Goal: Task Accomplishment & Management: Use online tool/utility

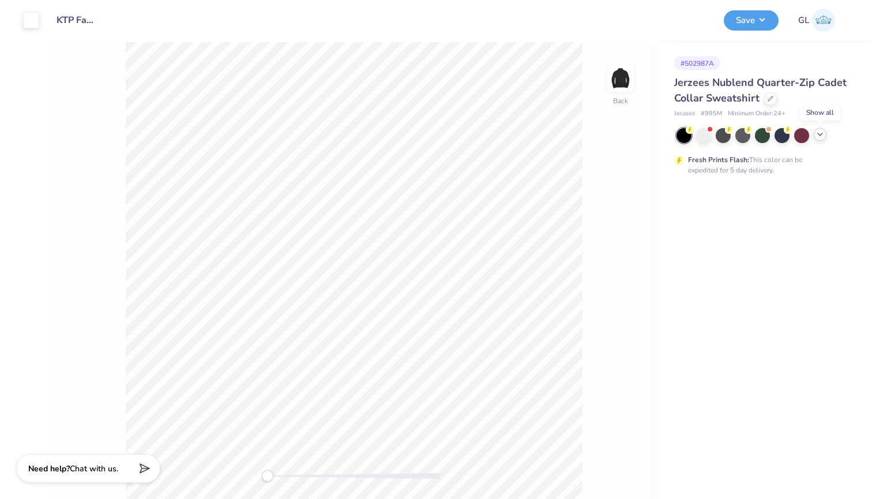
click at [816, 133] on icon at bounding box center [820, 134] width 9 height 9
click at [804, 136] on div at bounding box center [801, 134] width 15 height 15
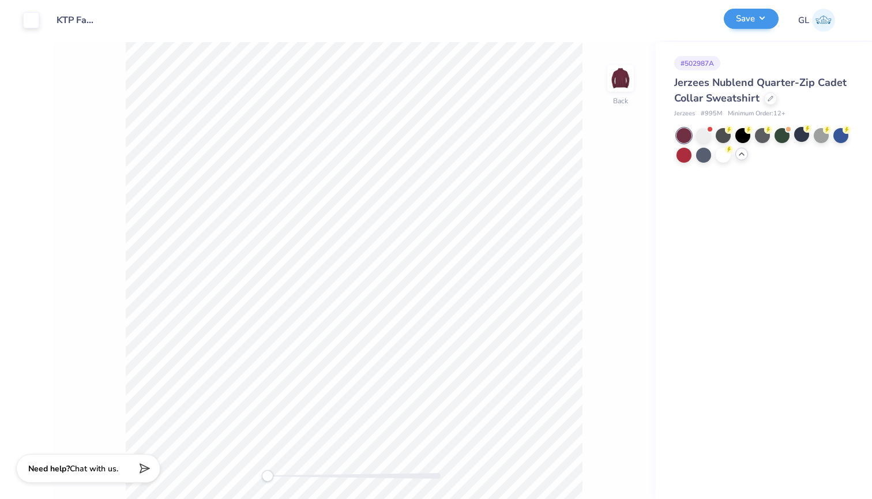
click at [759, 22] on button "Save" at bounding box center [751, 19] width 55 height 20
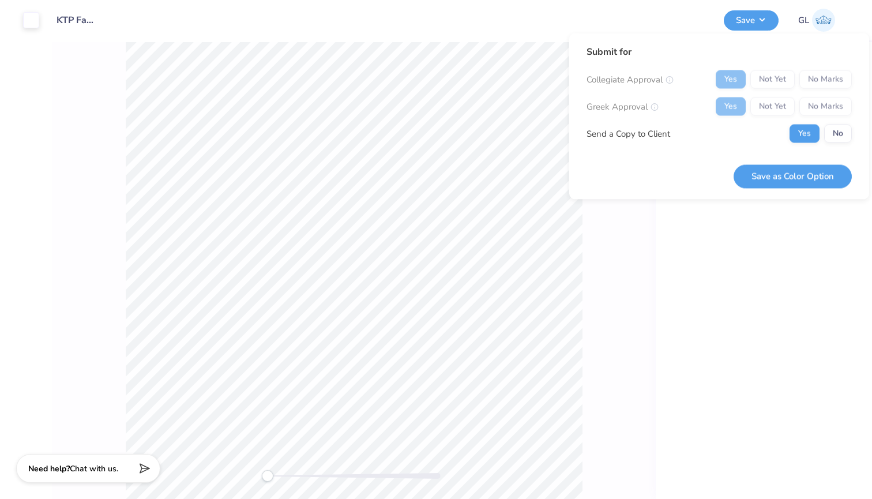
click at [823, 78] on div "Yes Not Yet No Marks" at bounding box center [784, 79] width 136 height 18
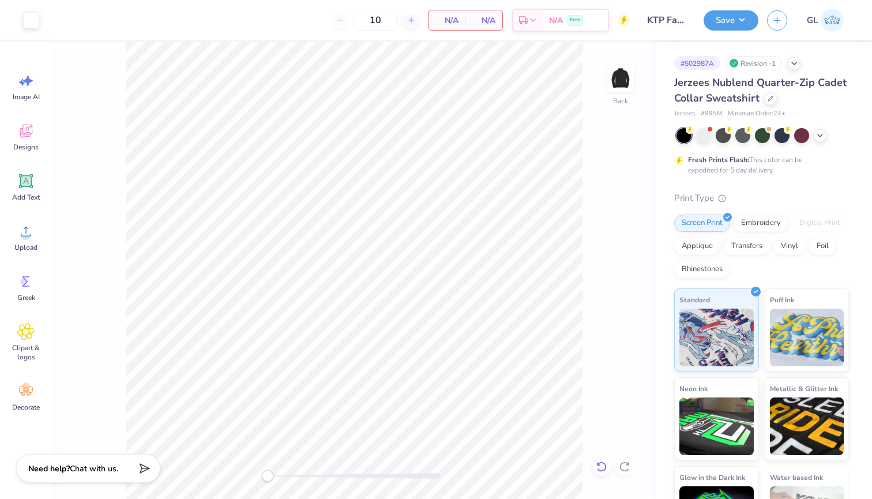
click at [603, 470] on icon at bounding box center [602, 467] width 12 height 12
click at [629, 468] on icon at bounding box center [625, 467] width 12 height 12
click at [741, 26] on button "Save" at bounding box center [731, 19] width 55 height 20
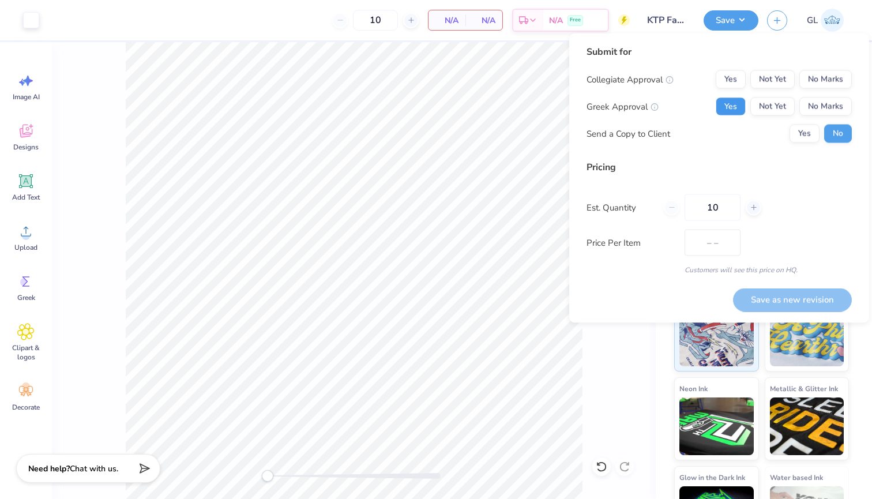
click at [736, 102] on button "Yes" at bounding box center [731, 106] width 30 height 18
click at [838, 80] on button "No Marks" at bounding box center [825, 79] width 52 height 18
drag, startPoint x: 731, startPoint y: 209, endPoint x: 669, endPoint y: 205, distance: 62.4
click at [669, 205] on div "10" at bounding box center [712, 207] width 97 height 27
type input "30"
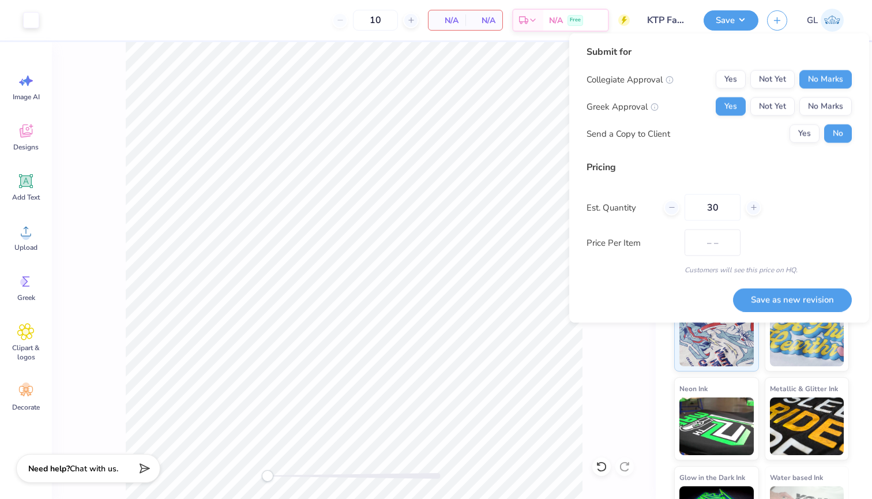
type input "30"
type input "$32.66"
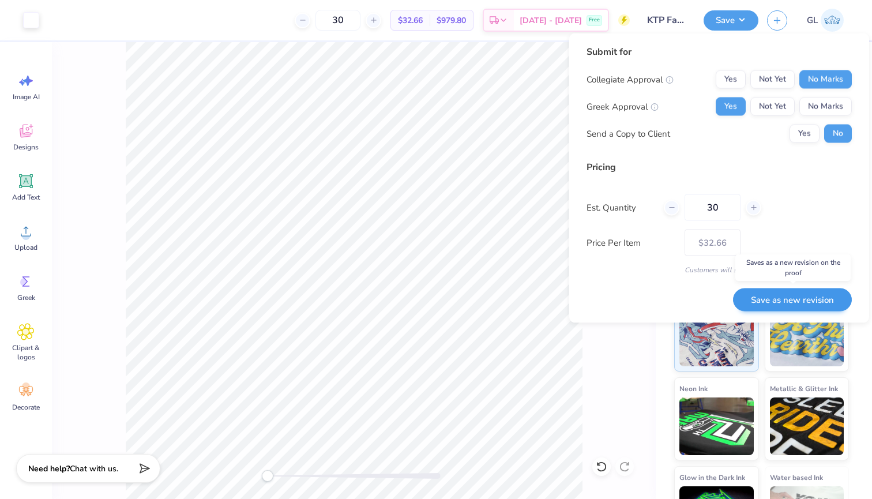
type input "30"
click at [783, 300] on button "Save as new revision" at bounding box center [792, 300] width 119 height 24
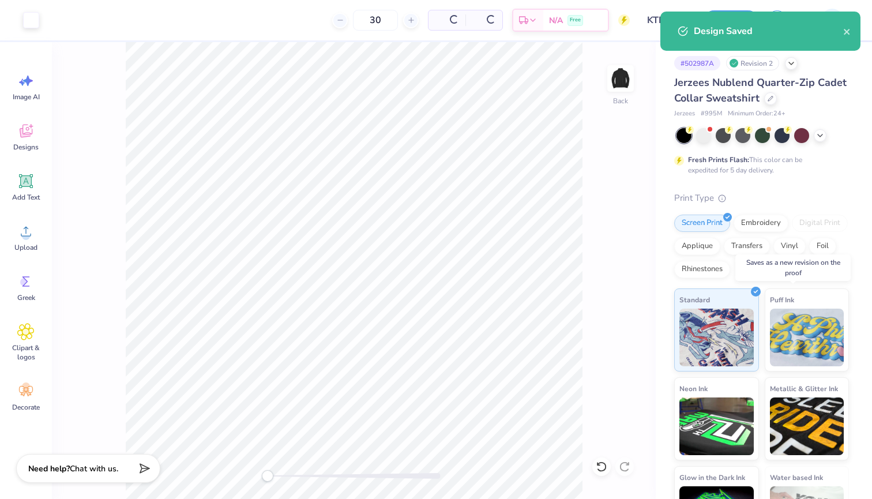
type input "$32.66"
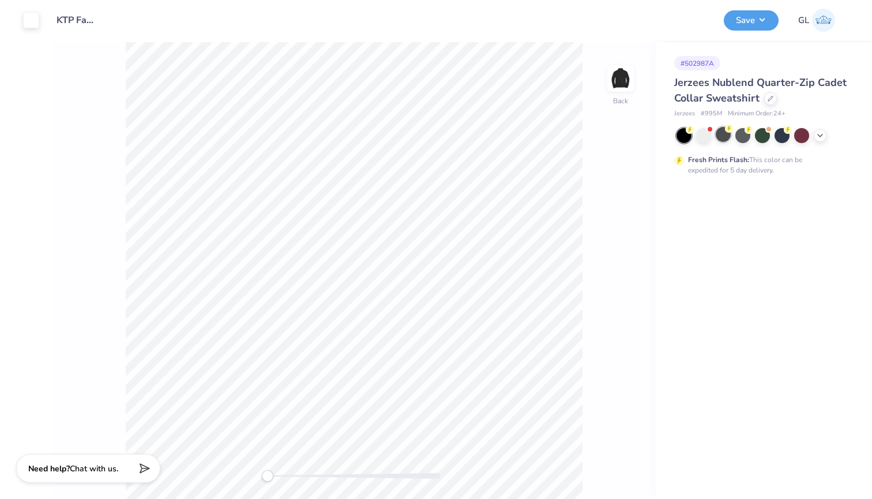
click at [728, 135] on div at bounding box center [723, 134] width 15 height 15
click at [767, 28] on button "Save" at bounding box center [751, 19] width 55 height 20
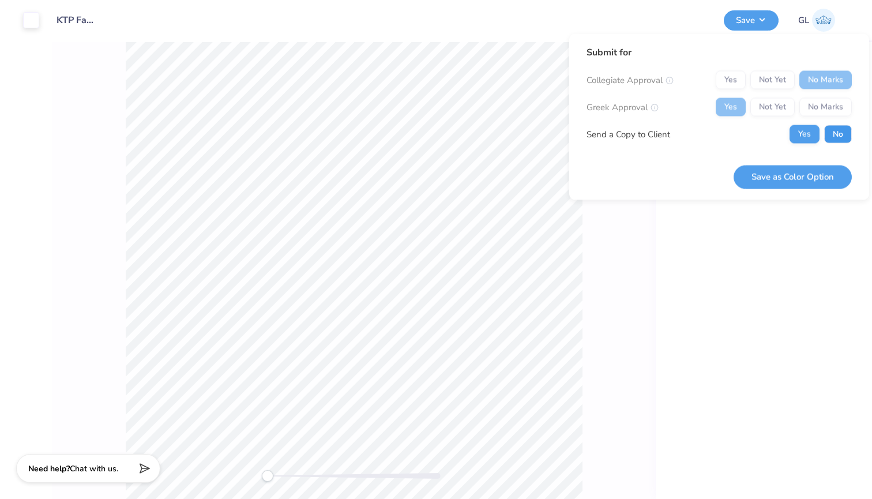
click at [841, 134] on button "No" at bounding box center [838, 134] width 28 height 18
click at [784, 174] on button "Save as Color Option" at bounding box center [793, 177] width 118 height 24
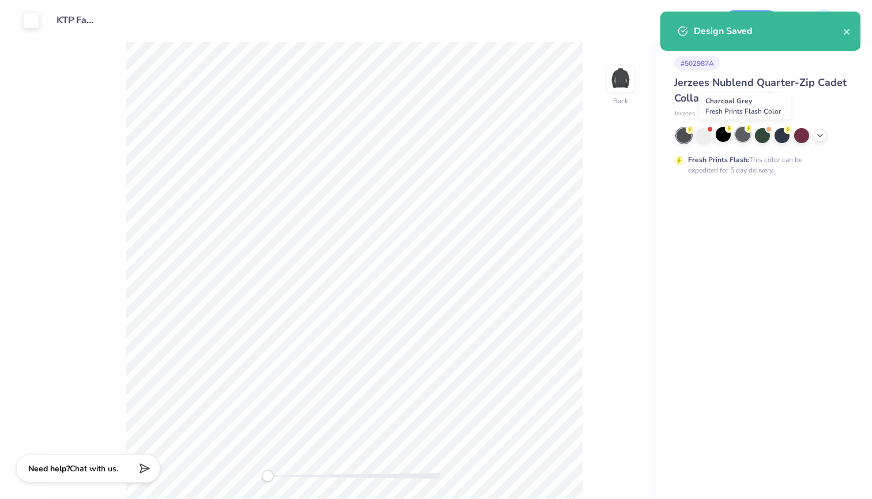
click at [745, 134] on div at bounding box center [742, 134] width 15 height 15
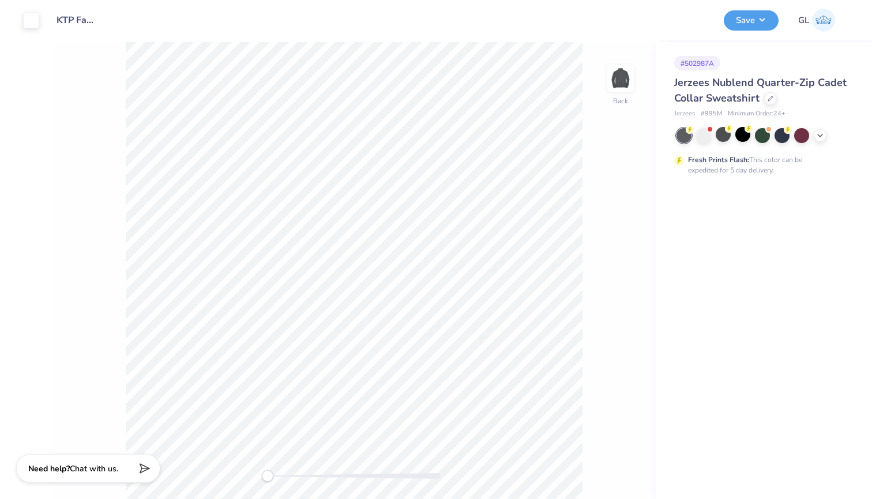
click at [763, 22] on div "Art colors Design Title KTP Fall 2025 Quarter Zip Save GL Image AI Designs Add …" at bounding box center [436, 249] width 872 height 499
click at [741, 25] on button "Save" at bounding box center [751, 19] width 55 height 20
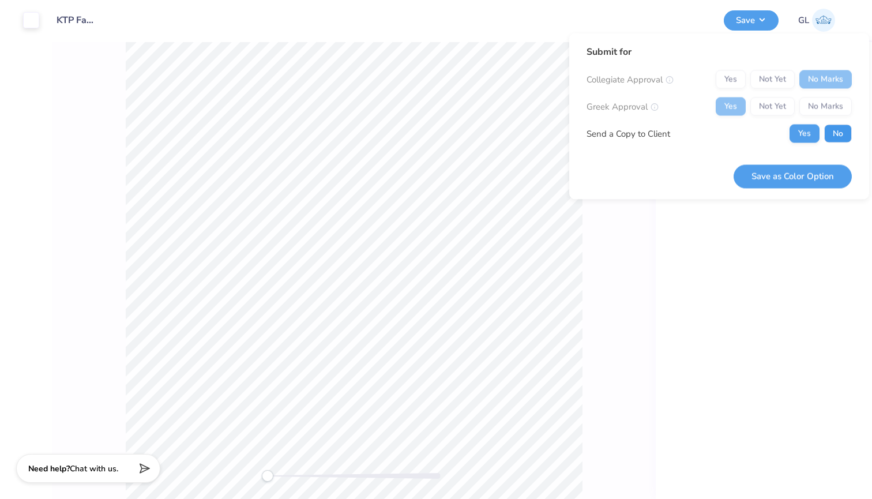
click at [845, 137] on button "No" at bounding box center [838, 134] width 28 height 18
click at [801, 178] on button "Save as Color Option" at bounding box center [793, 176] width 118 height 24
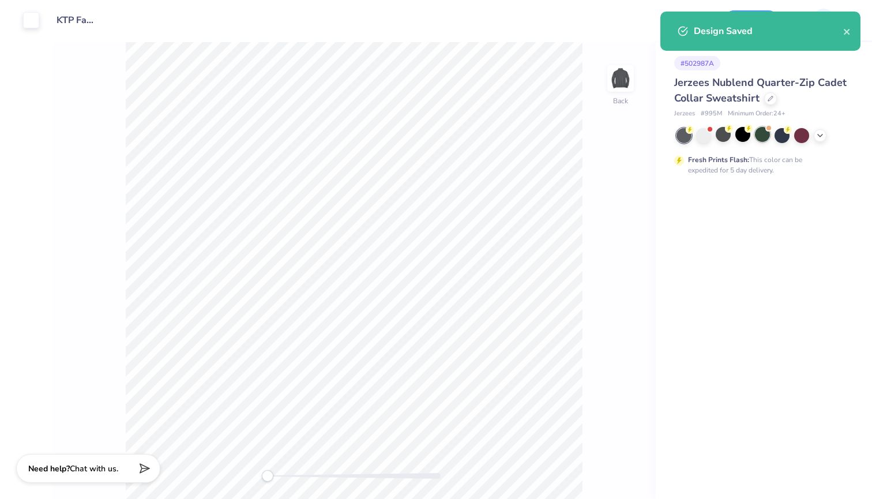
click at [765, 132] on div at bounding box center [762, 134] width 15 height 15
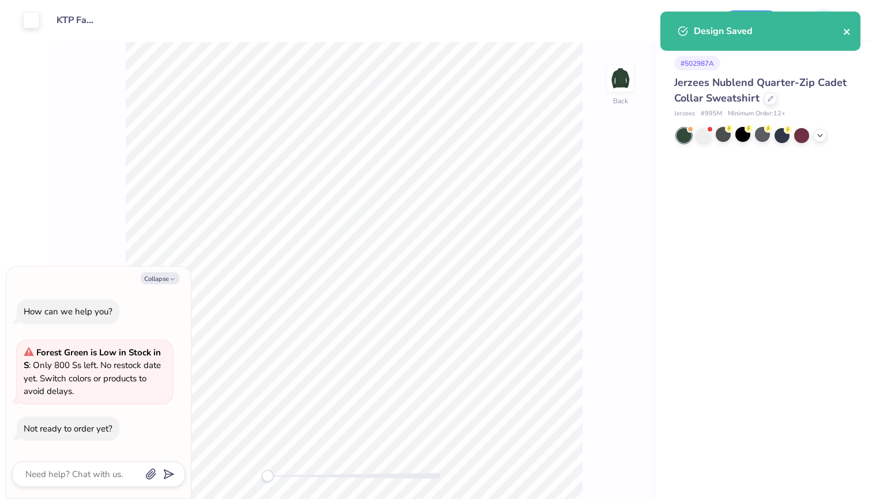
click at [843, 31] on icon "close" at bounding box center [847, 31] width 8 height 9
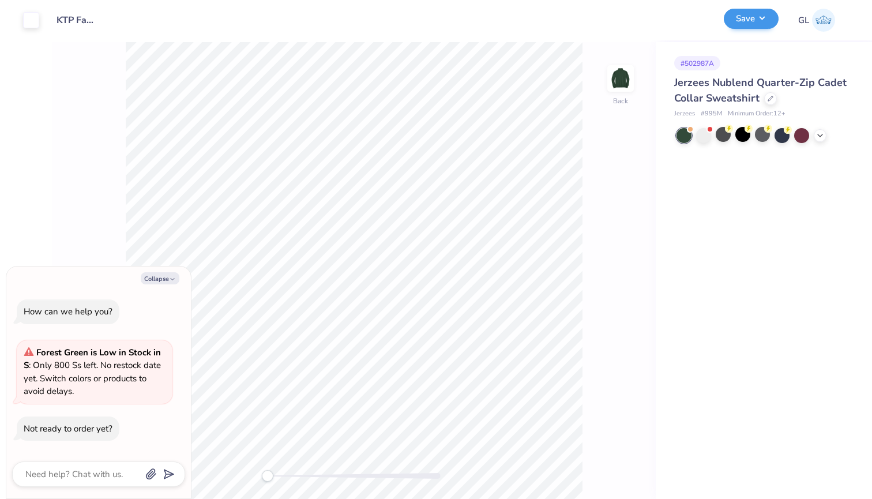
click at [766, 17] on button "Save" at bounding box center [751, 19] width 55 height 20
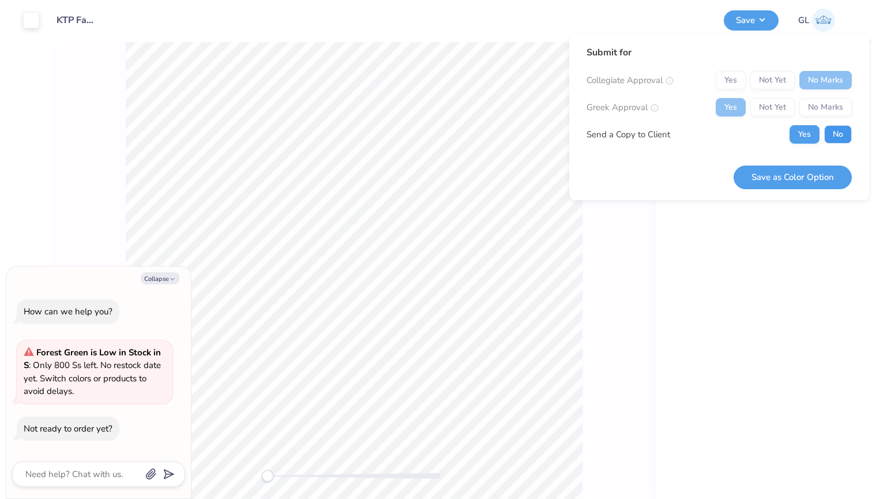
click at [839, 140] on button "No" at bounding box center [838, 134] width 28 height 18
click at [796, 172] on button "Save as Color Option" at bounding box center [793, 178] width 118 height 24
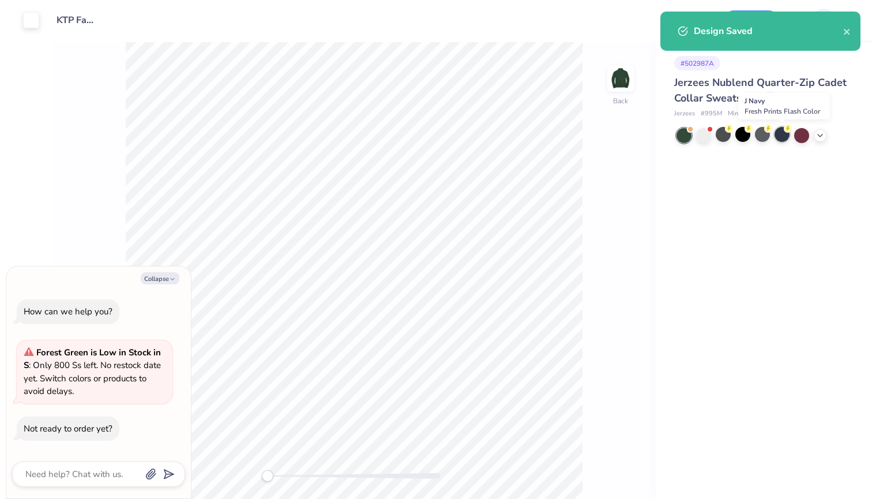
click at [784, 133] on div at bounding box center [782, 134] width 15 height 15
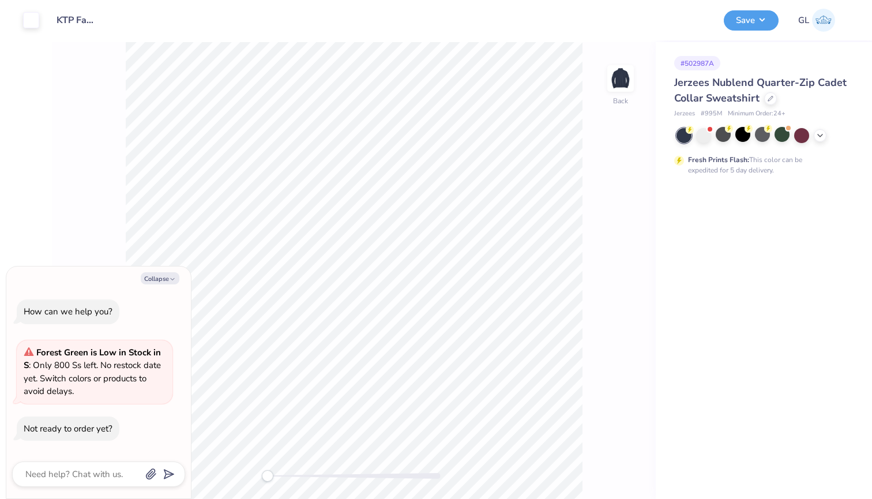
click at [845, 51] on div "Design Saved" at bounding box center [760, 70] width 200 height 39
click at [759, 14] on div "Design Saved" at bounding box center [760, 11] width 205 height 5
click at [760, 15] on button "Save" at bounding box center [751, 19] width 55 height 20
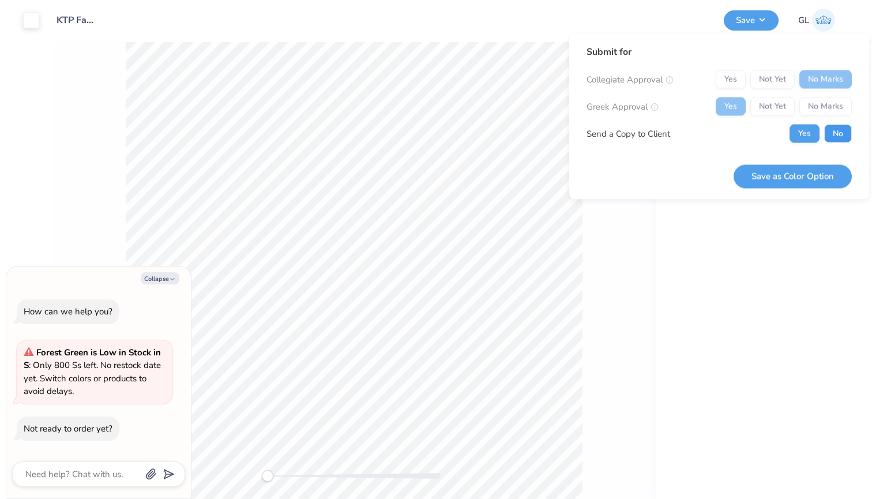
click at [834, 137] on button "No" at bounding box center [838, 134] width 28 height 18
click at [789, 173] on button "Save as Color Option" at bounding box center [793, 176] width 118 height 24
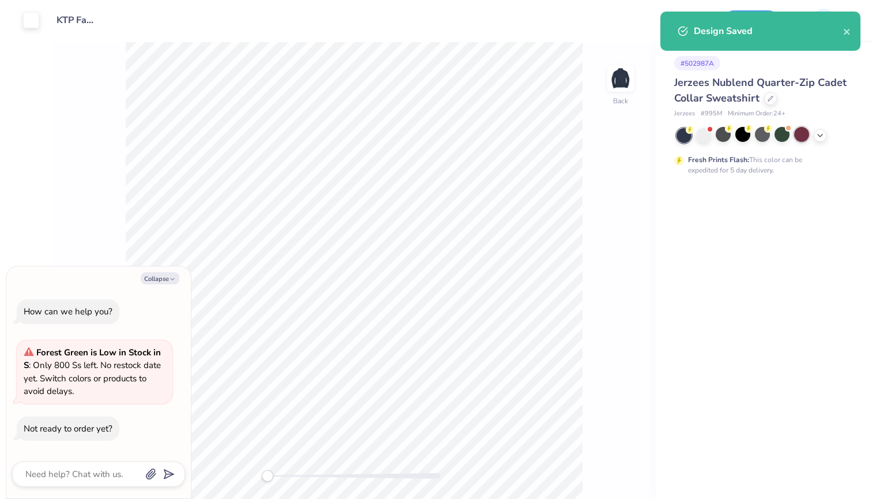
click at [801, 134] on div at bounding box center [801, 134] width 15 height 15
click at [850, 29] on icon "close" at bounding box center [847, 31] width 8 height 9
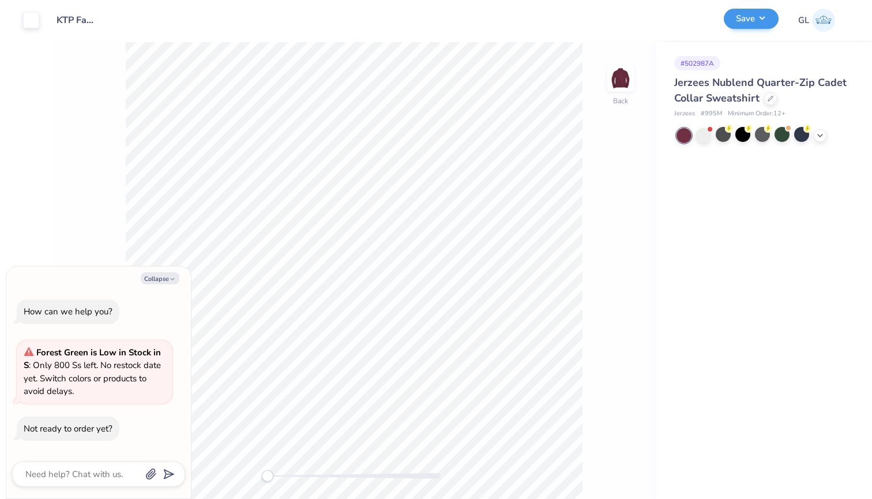
click at [742, 20] on button "Save" at bounding box center [751, 19] width 55 height 20
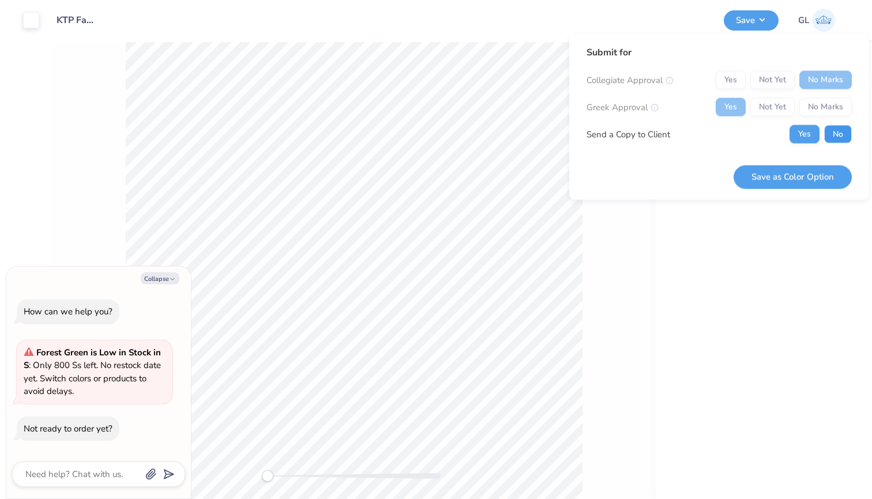
click at [838, 125] on button "No" at bounding box center [838, 134] width 28 height 18
click at [785, 181] on button "Save as Color Option" at bounding box center [793, 177] width 118 height 24
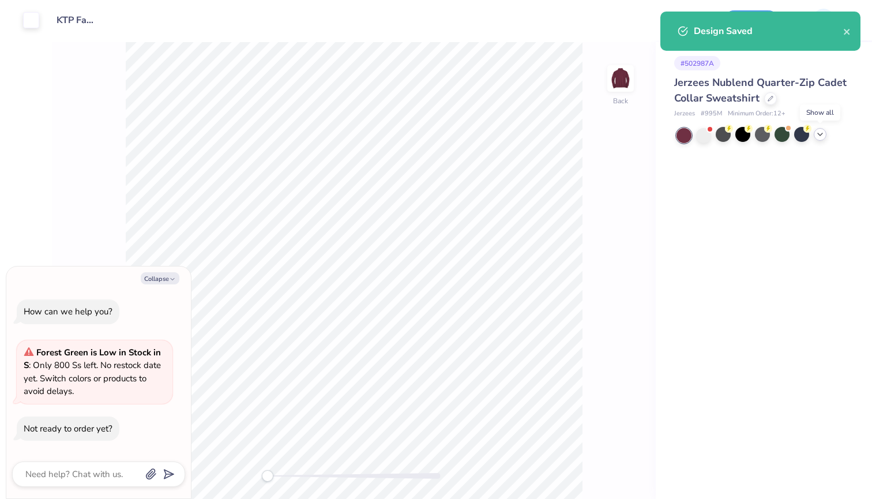
click at [820, 135] on polyline at bounding box center [820, 134] width 5 height 2
click at [705, 150] on div at bounding box center [703, 154] width 15 height 15
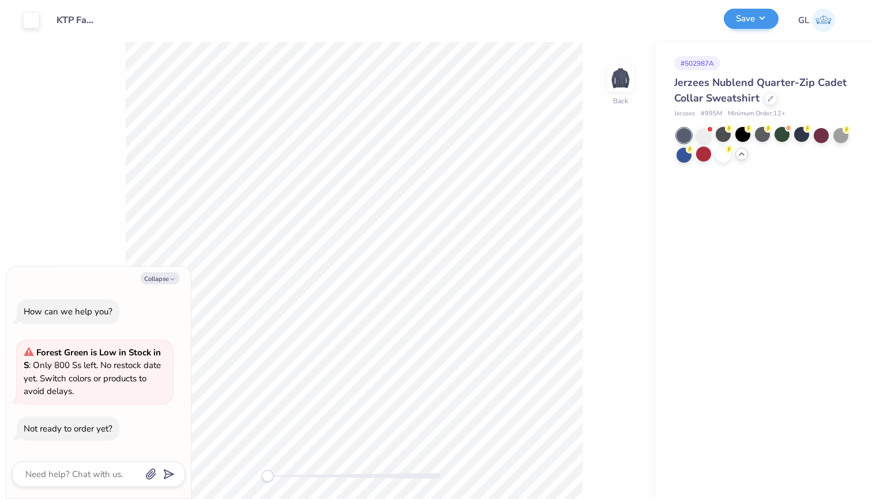
click at [759, 21] on button "Save" at bounding box center [751, 19] width 55 height 20
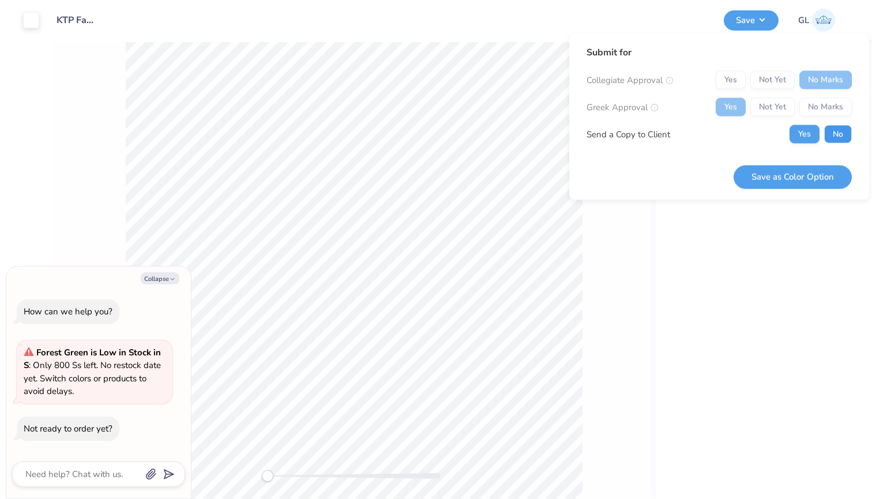
click at [840, 130] on button "No" at bounding box center [838, 134] width 28 height 18
click at [779, 174] on button "Save as Color Option" at bounding box center [793, 177] width 118 height 24
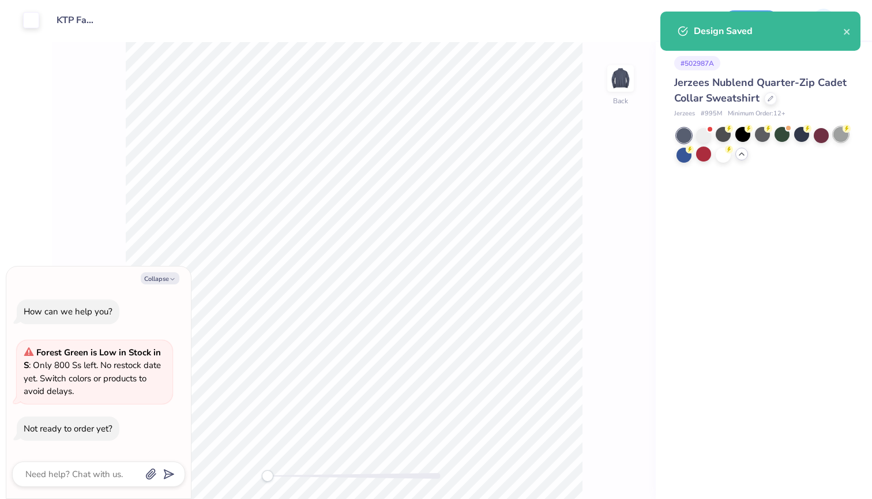
click at [843, 138] on div at bounding box center [841, 134] width 15 height 15
click at [847, 29] on icon "close" at bounding box center [847, 31] width 8 height 9
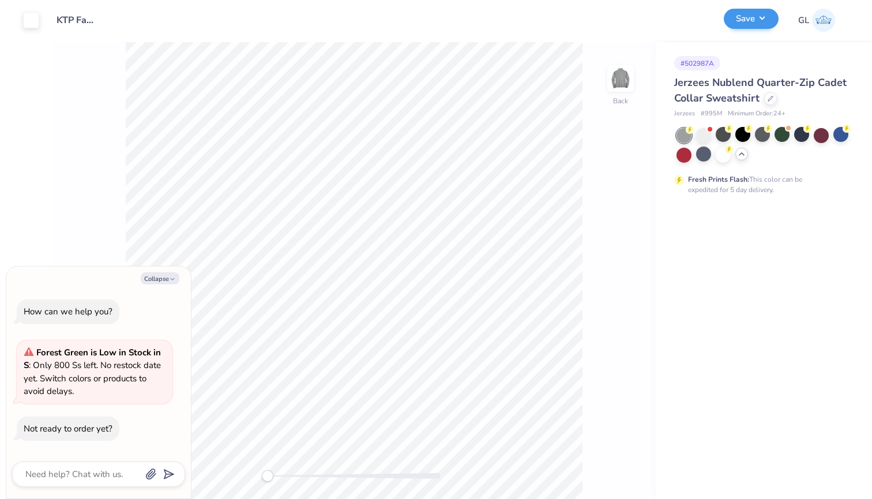
click at [763, 13] on button "Save" at bounding box center [751, 19] width 55 height 20
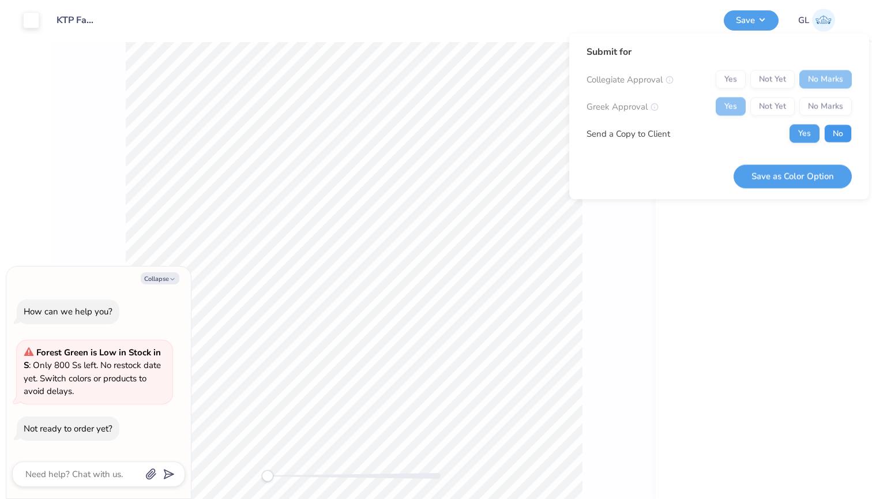
click at [838, 132] on button "No" at bounding box center [838, 134] width 28 height 18
click at [774, 179] on button "Save as Color Option" at bounding box center [793, 176] width 118 height 24
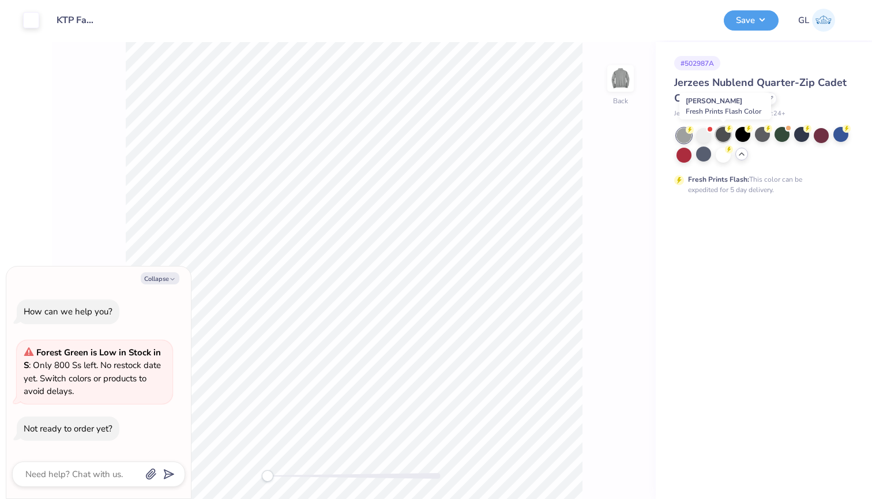
click at [726, 133] on div at bounding box center [723, 134] width 15 height 15
click at [703, 156] on div at bounding box center [703, 154] width 15 height 15
click at [685, 137] on div at bounding box center [684, 135] width 15 height 15
click at [724, 135] on div at bounding box center [723, 134] width 15 height 15
click at [745, 136] on div at bounding box center [742, 134] width 15 height 15
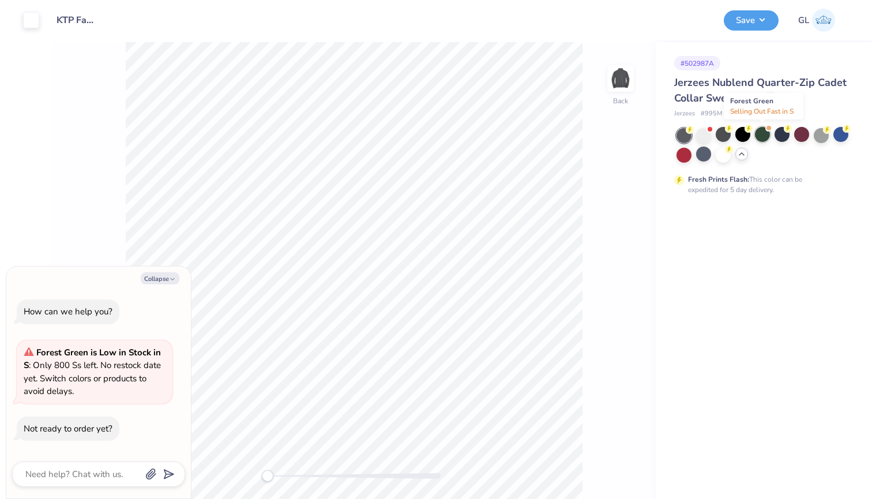
click at [765, 138] on div at bounding box center [762, 134] width 15 height 15
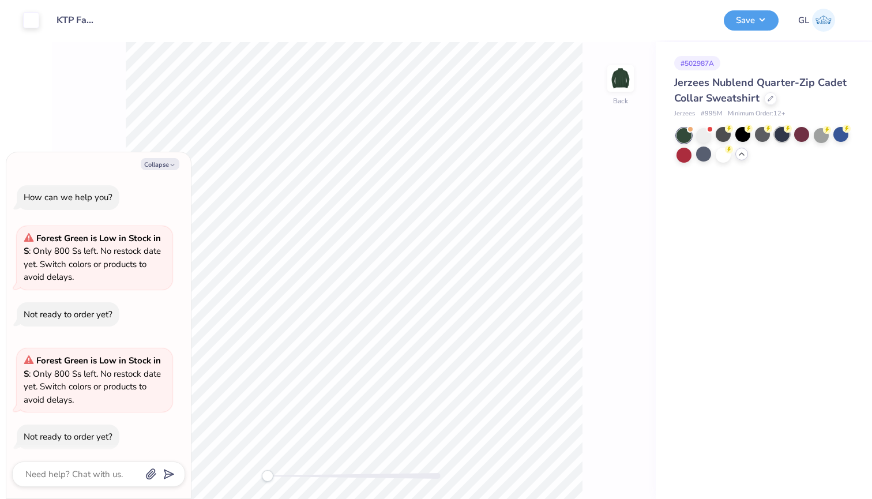
scroll to position [5, 0]
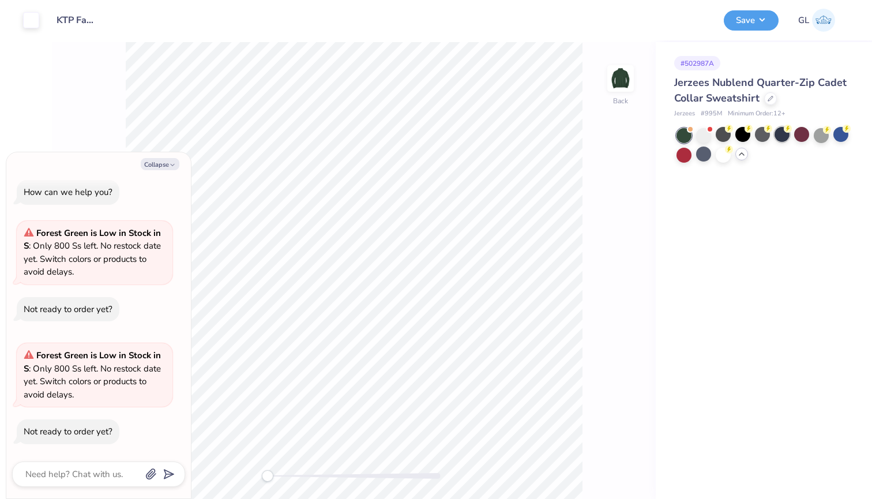
click at [788, 136] on div at bounding box center [782, 134] width 15 height 15
click at [807, 136] on div at bounding box center [801, 134] width 15 height 15
click at [844, 133] on div at bounding box center [841, 134] width 15 height 15
click at [768, 6] on div "Save GL" at bounding box center [794, 20] width 140 height 40
click at [763, 21] on button "Save" at bounding box center [751, 19] width 55 height 20
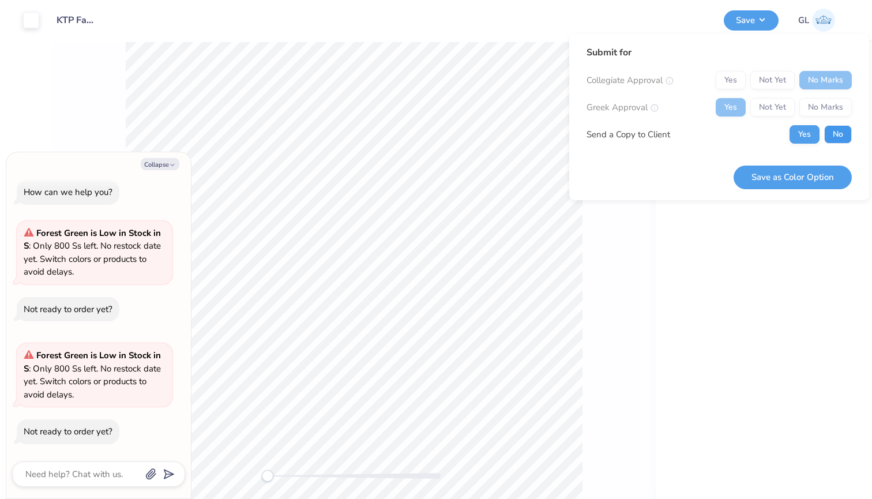
click at [832, 129] on button "No" at bounding box center [838, 134] width 28 height 18
click at [778, 179] on button "Save as Color Option" at bounding box center [793, 178] width 118 height 24
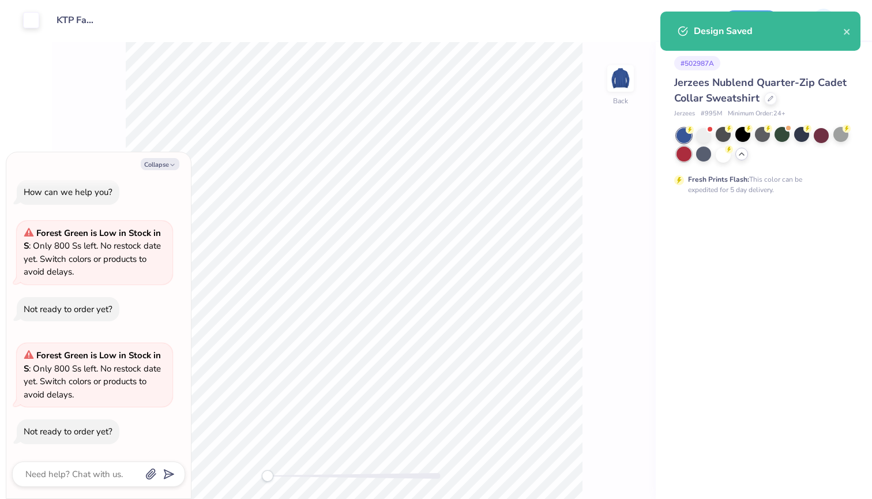
click at [690, 151] on div at bounding box center [684, 154] width 15 height 15
click at [850, 27] on button "close" at bounding box center [847, 31] width 8 height 14
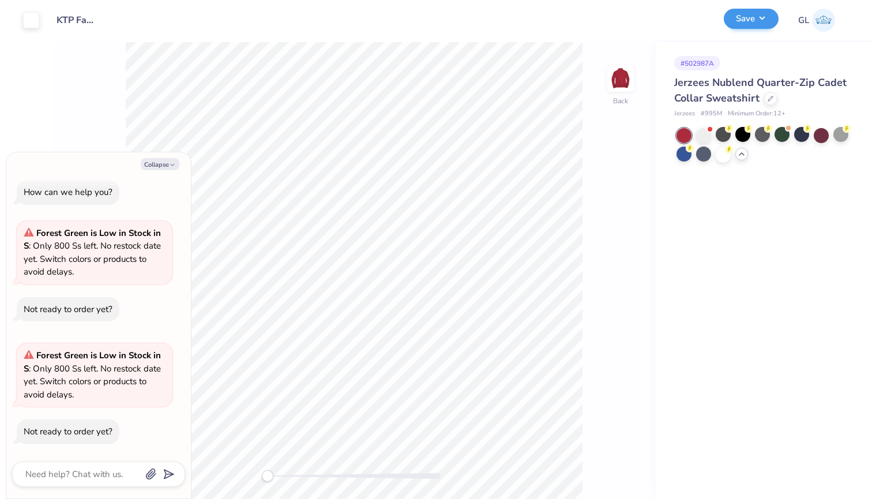
click at [767, 16] on button "Save" at bounding box center [751, 19] width 55 height 20
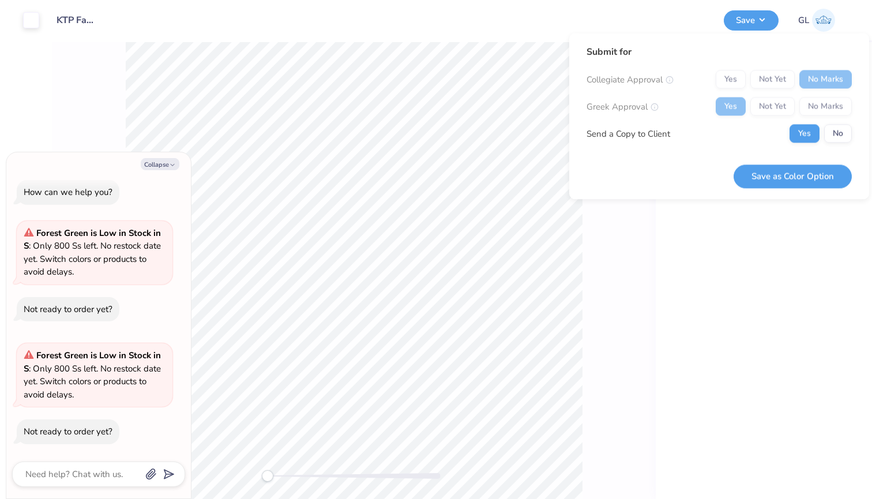
click at [834, 124] on div "Collegiate Approval Yes Not Yet No Marks Greek Approval Yes Not Yet No Marks Se…" at bounding box center [719, 106] width 265 height 73
click at [835, 133] on button "No" at bounding box center [838, 134] width 28 height 18
click at [780, 172] on button "Save as Color Option" at bounding box center [793, 176] width 118 height 24
type textarea "x"
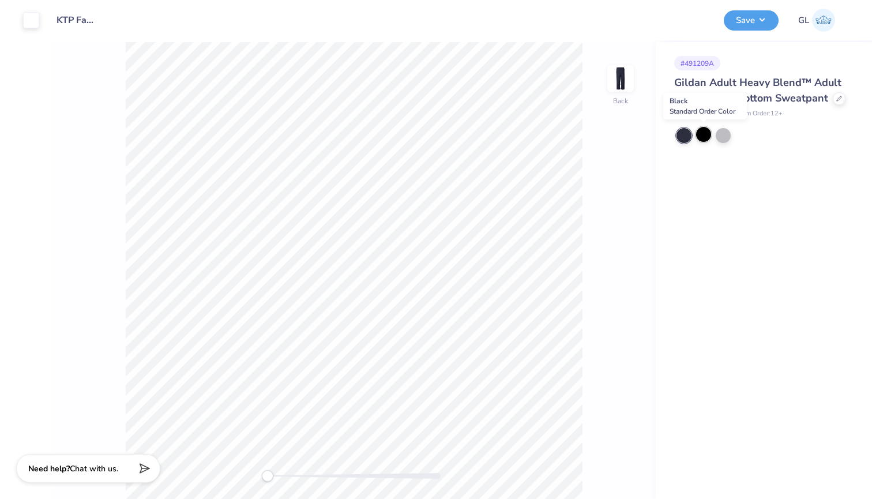
click at [704, 137] on div at bounding box center [703, 134] width 15 height 15
click at [680, 134] on div at bounding box center [684, 135] width 15 height 15
click at [709, 134] on div at bounding box center [703, 134] width 15 height 15
click at [722, 134] on div at bounding box center [723, 134] width 15 height 15
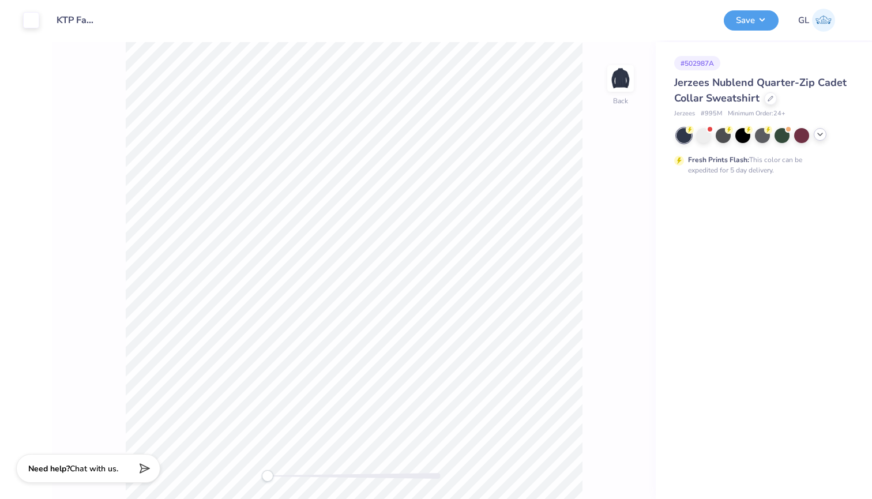
click at [823, 136] on icon at bounding box center [820, 134] width 9 height 9
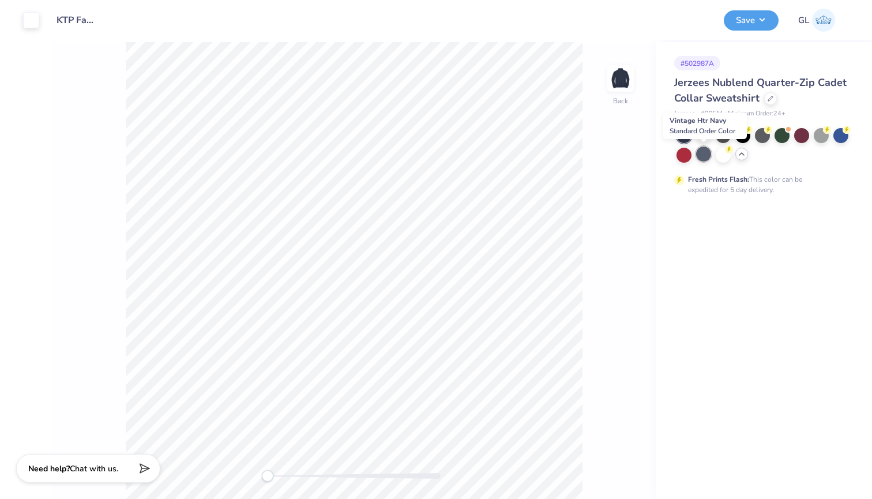
click at [706, 159] on div at bounding box center [703, 154] width 15 height 15
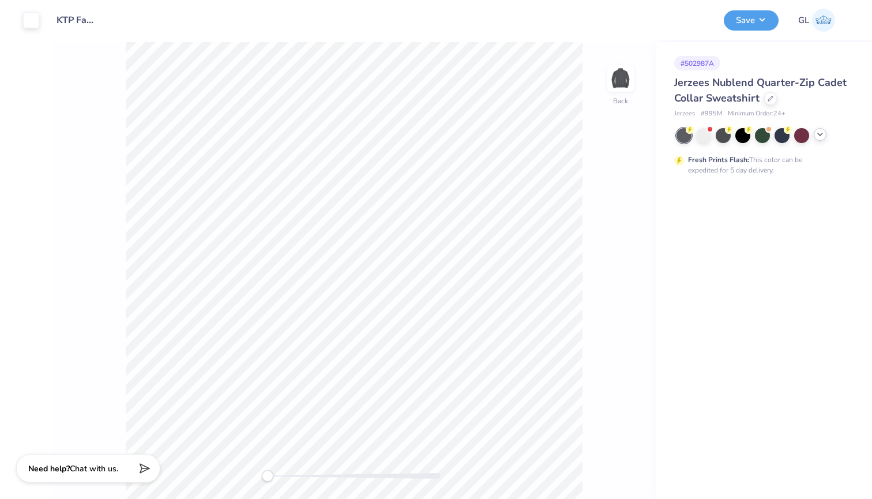
click at [820, 137] on icon at bounding box center [820, 134] width 9 height 9
click at [704, 136] on div at bounding box center [703, 134] width 15 height 15
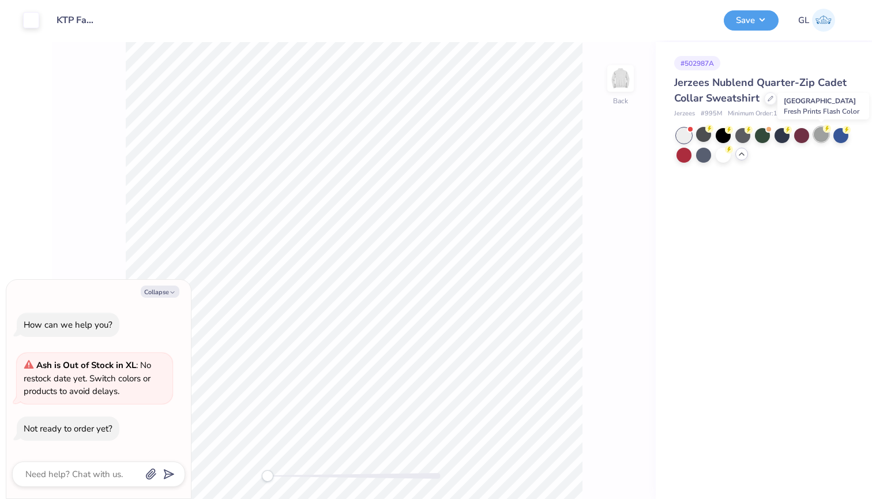
click at [822, 139] on div at bounding box center [821, 134] width 15 height 15
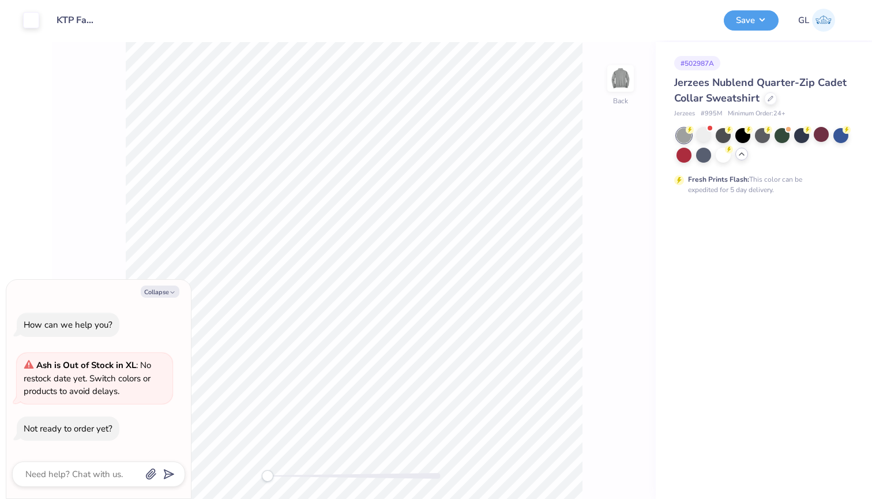
type textarea "x"
